Goal: Information Seeking & Learning: Learn about a topic

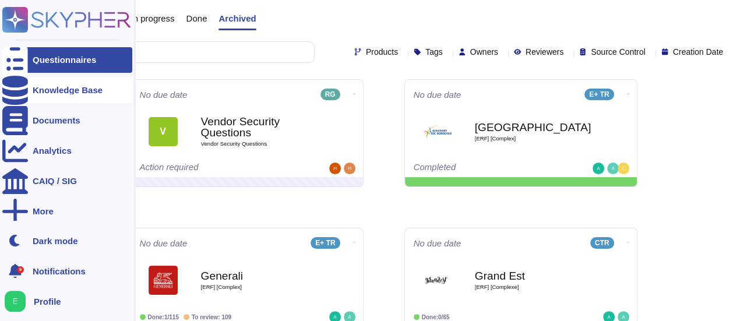
click at [50, 95] on div "Knowledge Base" at bounding box center [67, 90] width 130 height 26
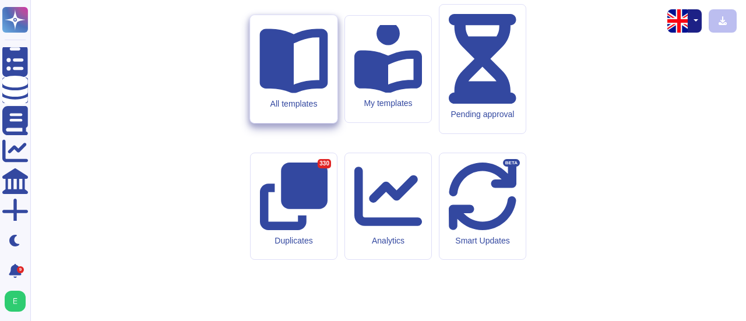
click at [300, 93] on icon at bounding box center [293, 58] width 68 height 68
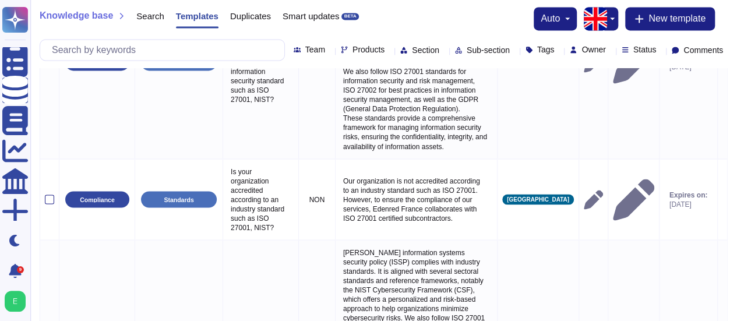
scroll to position [1002, 0]
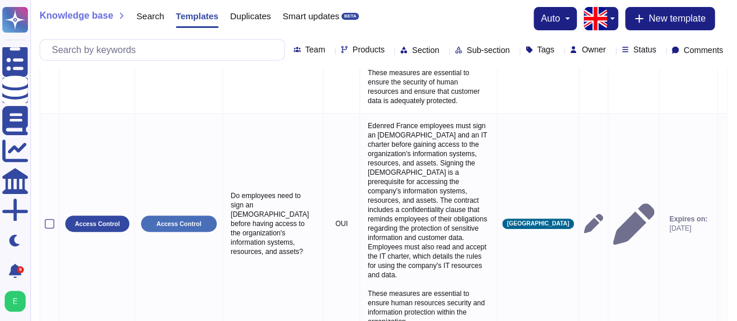
scroll to position [227, 0]
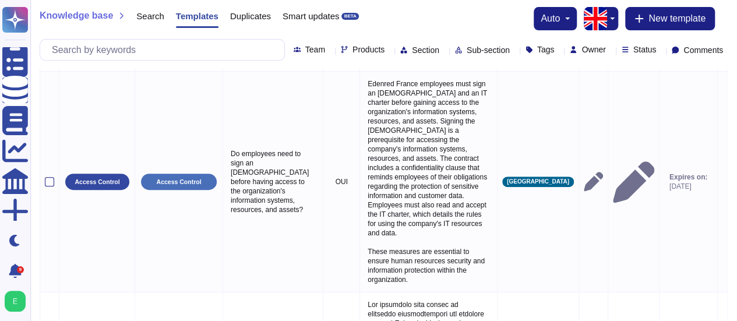
click at [154, 18] on span "Search" at bounding box center [150, 16] width 28 height 9
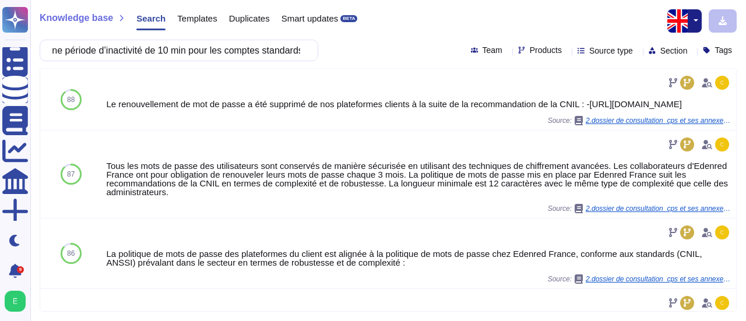
click at [237, 55] on input "La politique de gestion des mots de passe des comptes standards du Prestataire …" at bounding box center [176, 50] width 260 height 20
click at [96, 51] on input "La politique de gestion des mots de passe des comptes standards du Prestataire …" at bounding box center [176, 50] width 260 height 20
click at [73, 52] on input "La politique de gestion des mots de passe des comptes standards du Prestataire …" at bounding box center [176, 50] width 260 height 20
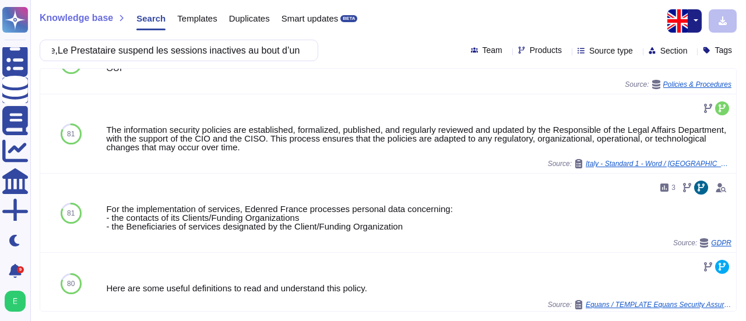
scroll to position [829, 0]
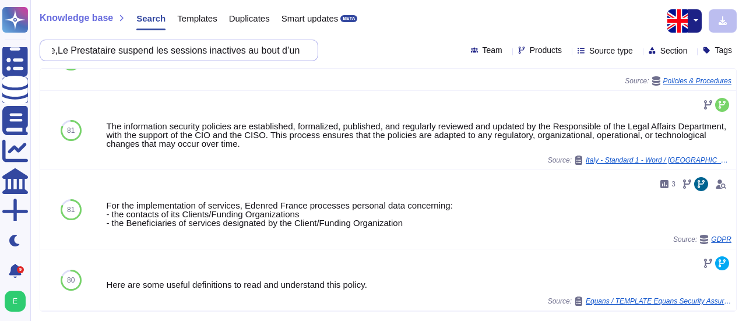
type input "La politique de gestion des mots de passe des comptes standards du Prestataire …"
